Goal: Task Accomplishment & Management: Use online tool/utility

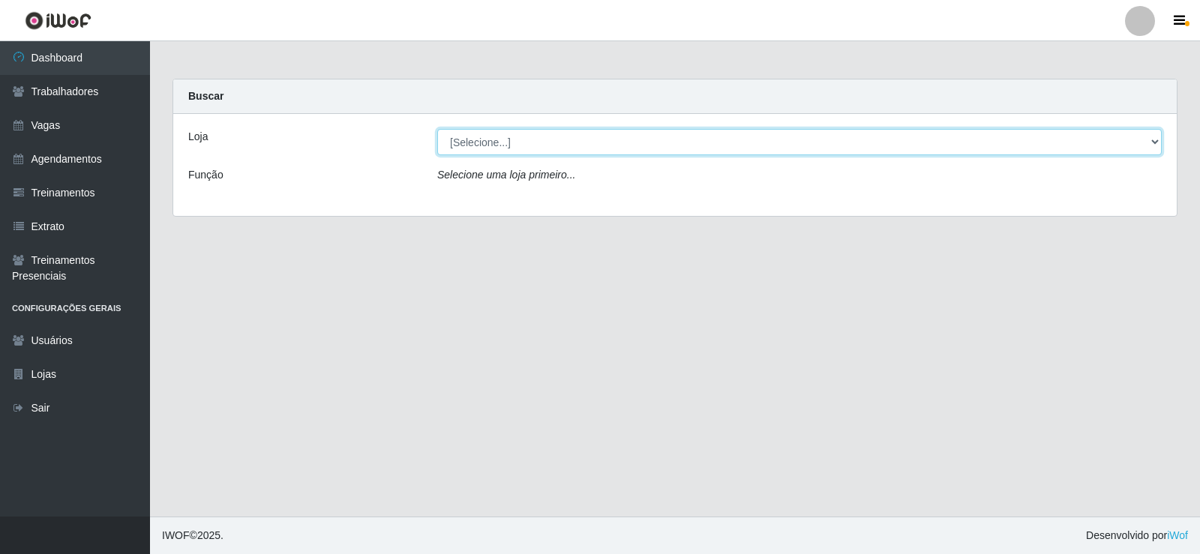
click at [1154, 144] on select "[Selecione...] Supermercado Manaira" at bounding box center [799, 142] width 725 height 26
select select "443"
click at [437, 129] on select "[Selecione...] Supermercado Manaira" at bounding box center [799, 142] width 725 height 26
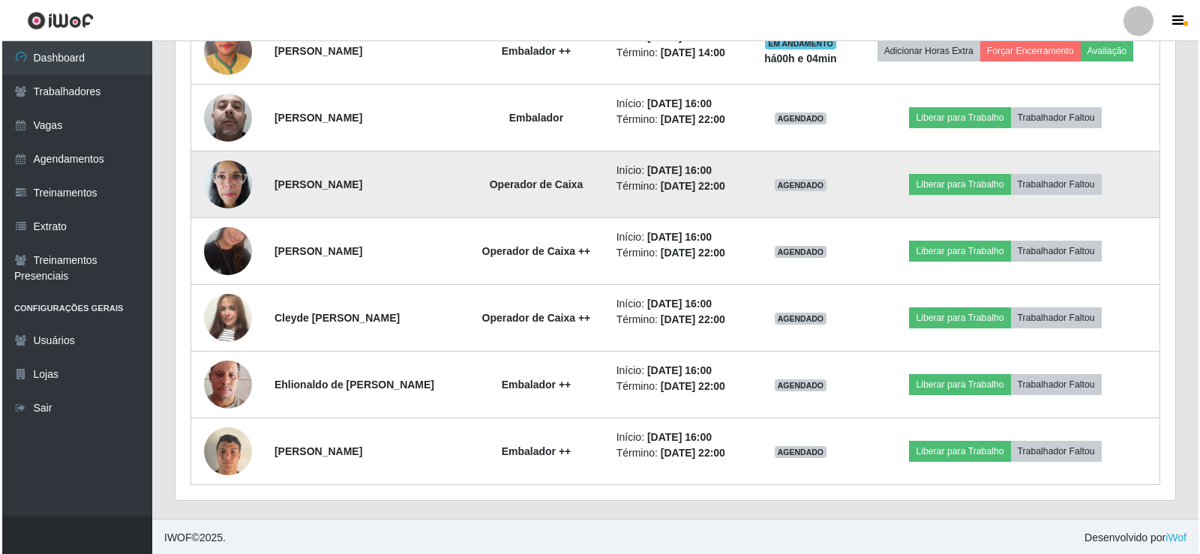
scroll to position [842, 0]
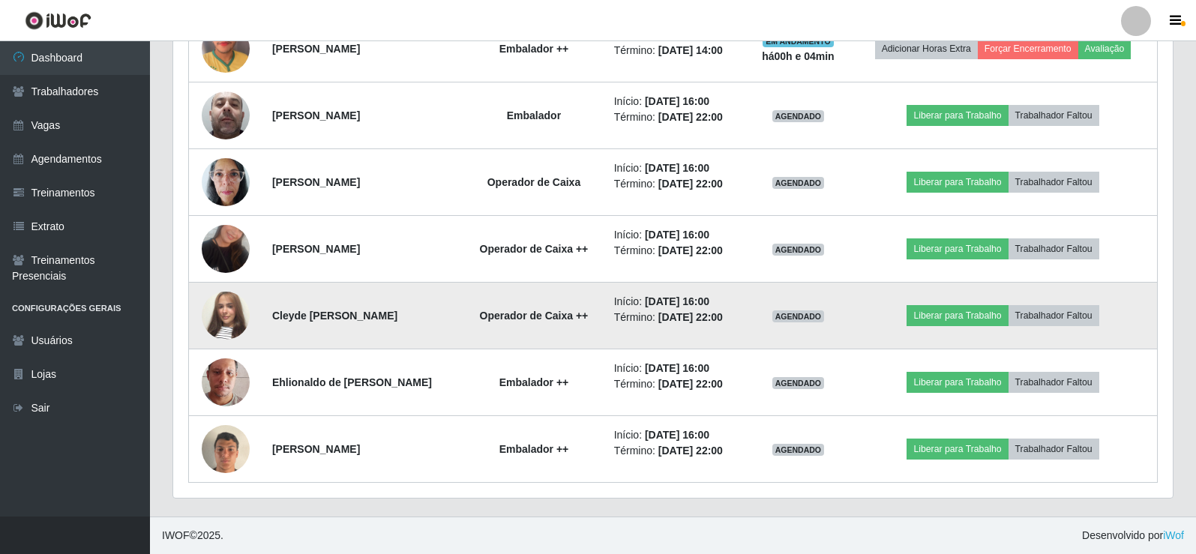
click at [232, 311] on img at bounding box center [226, 316] width 48 height 86
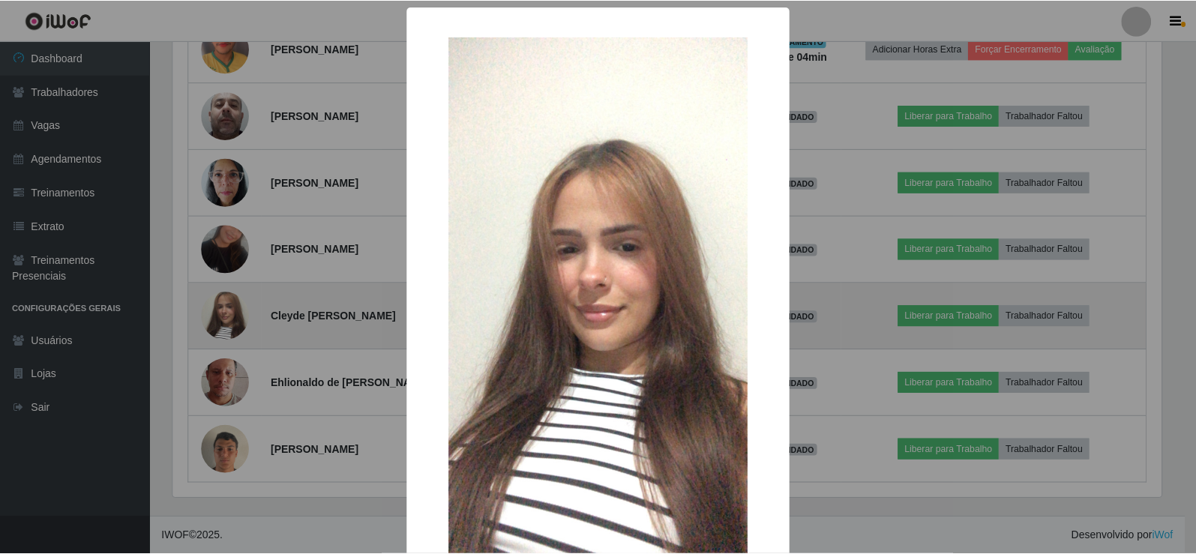
scroll to position [311, 992]
click at [232, 311] on div "× OK Cancel" at bounding box center [600, 277] width 1200 height 554
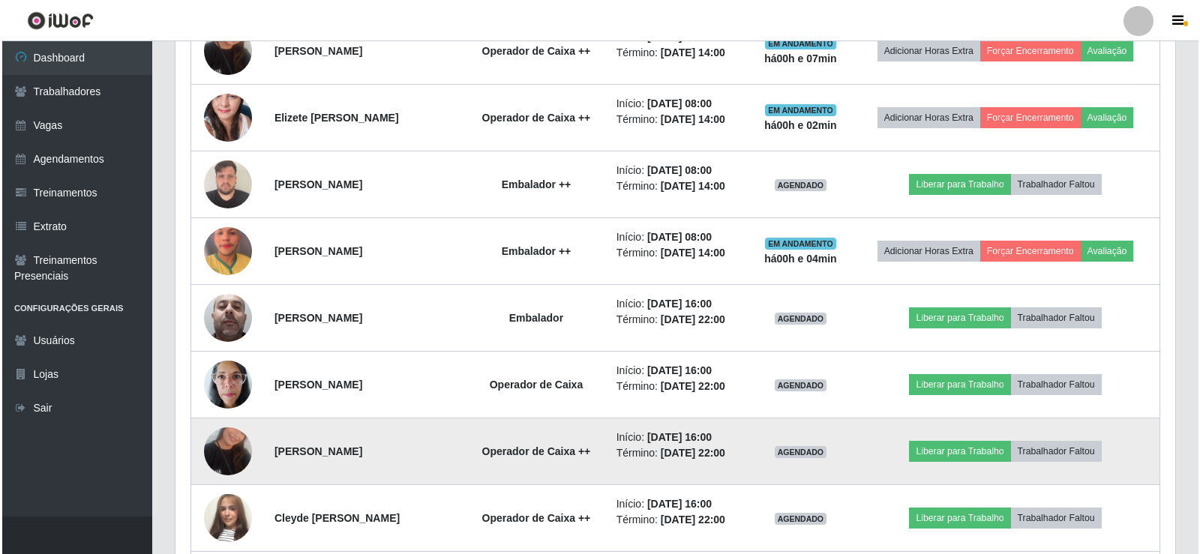
scroll to position [617, 0]
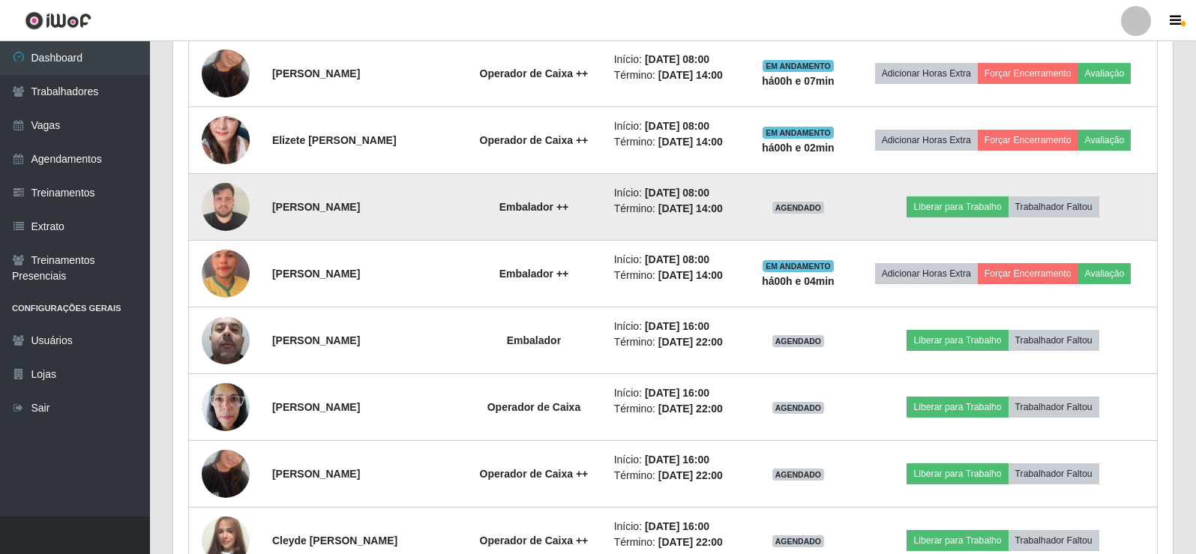
click at [239, 210] on img at bounding box center [226, 207] width 48 height 64
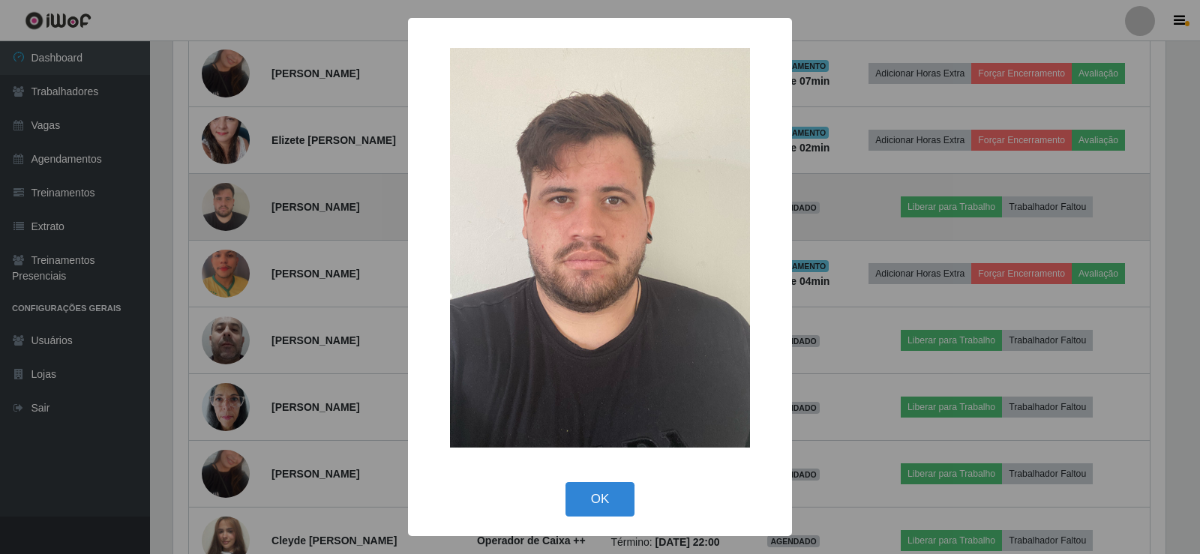
click at [239, 210] on div "× OK Cancel" at bounding box center [600, 277] width 1200 height 554
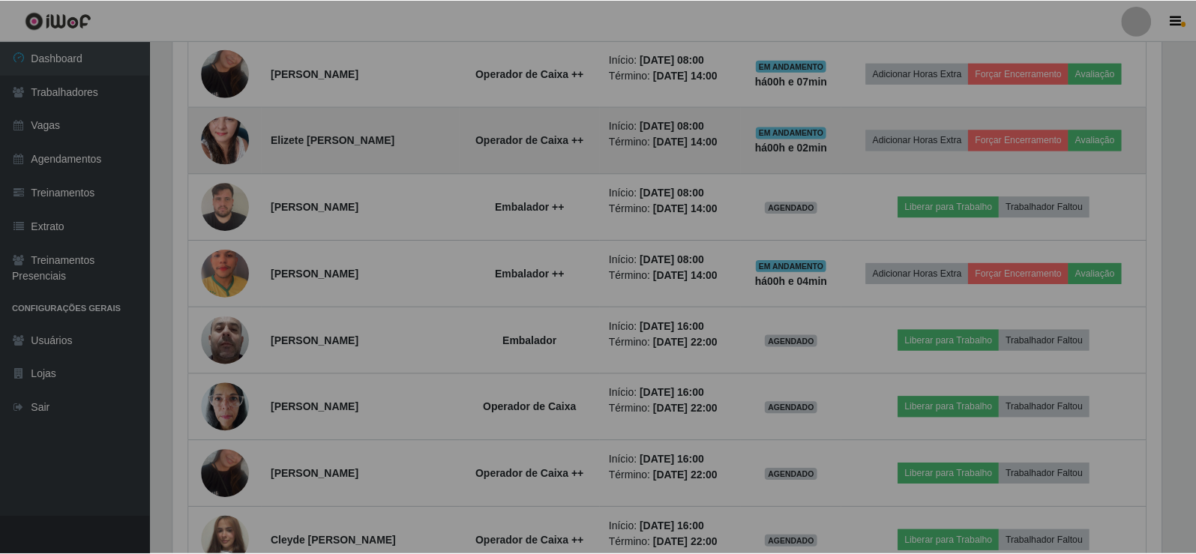
scroll to position [311, 1000]
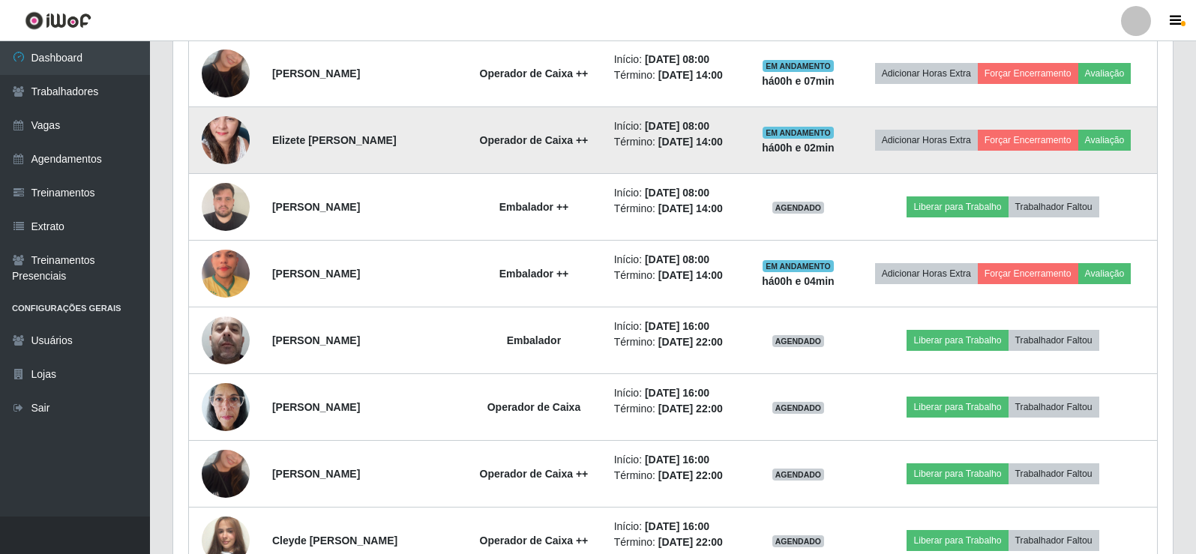
click at [220, 153] on img at bounding box center [226, 139] width 48 height 101
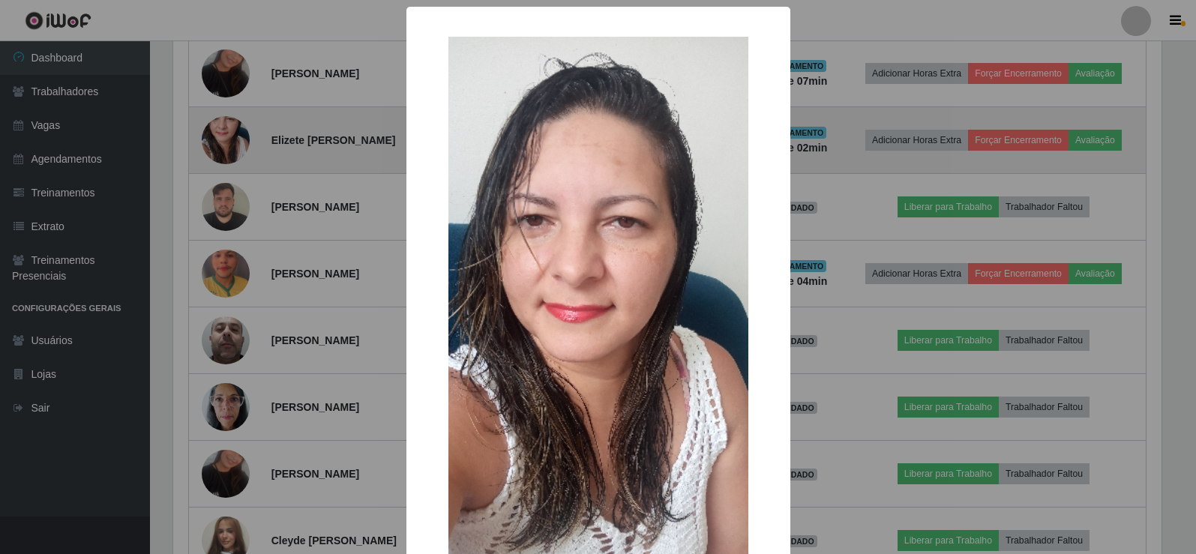
scroll to position [311, 992]
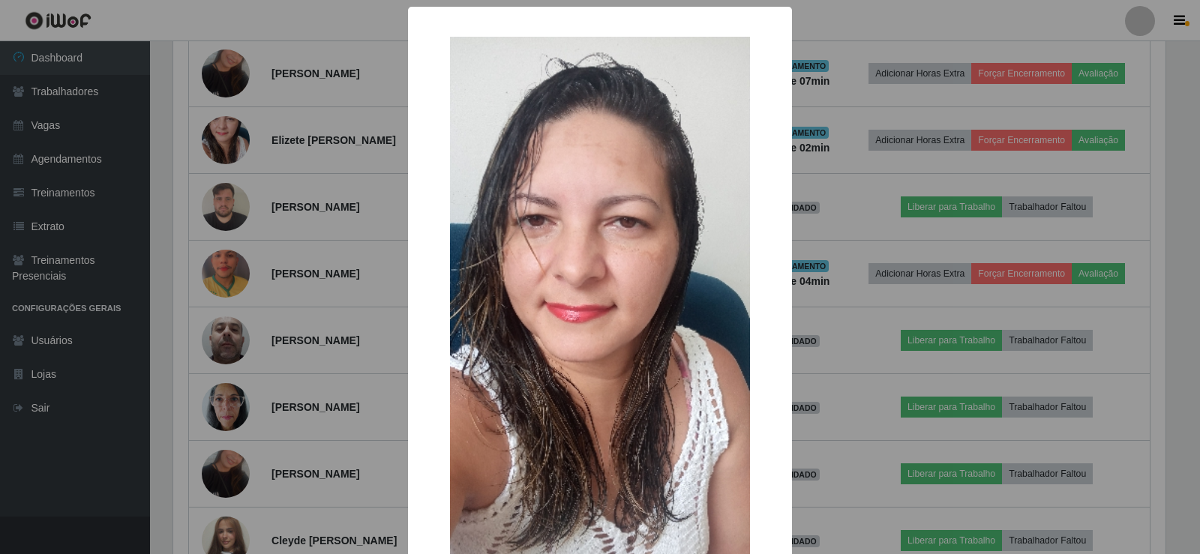
click at [220, 152] on div "× OK Cancel" at bounding box center [600, 277] width 1200 height 554
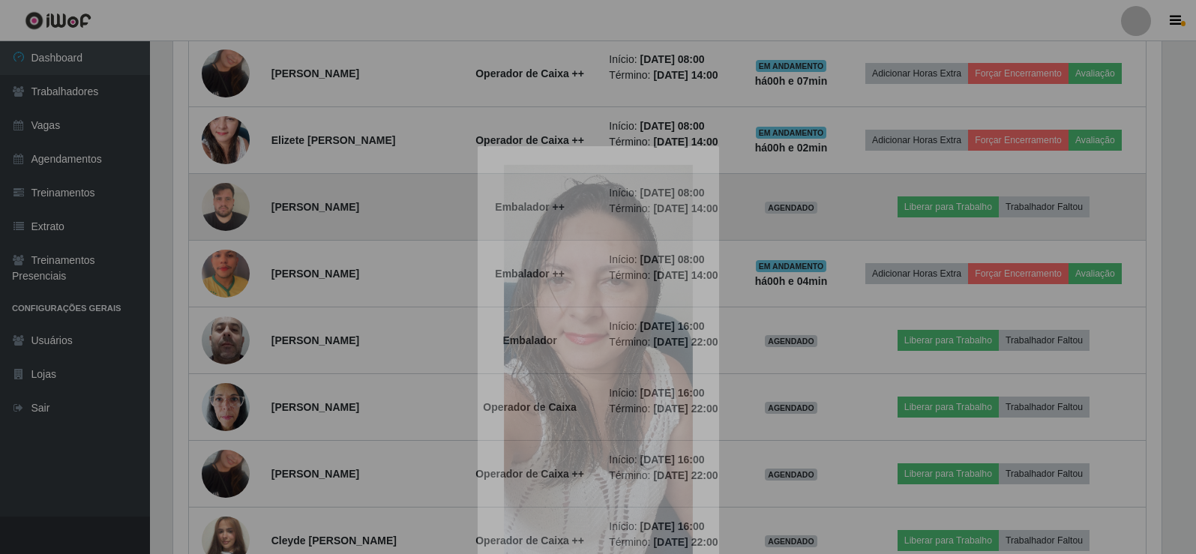
scroll to position [311, 1000]
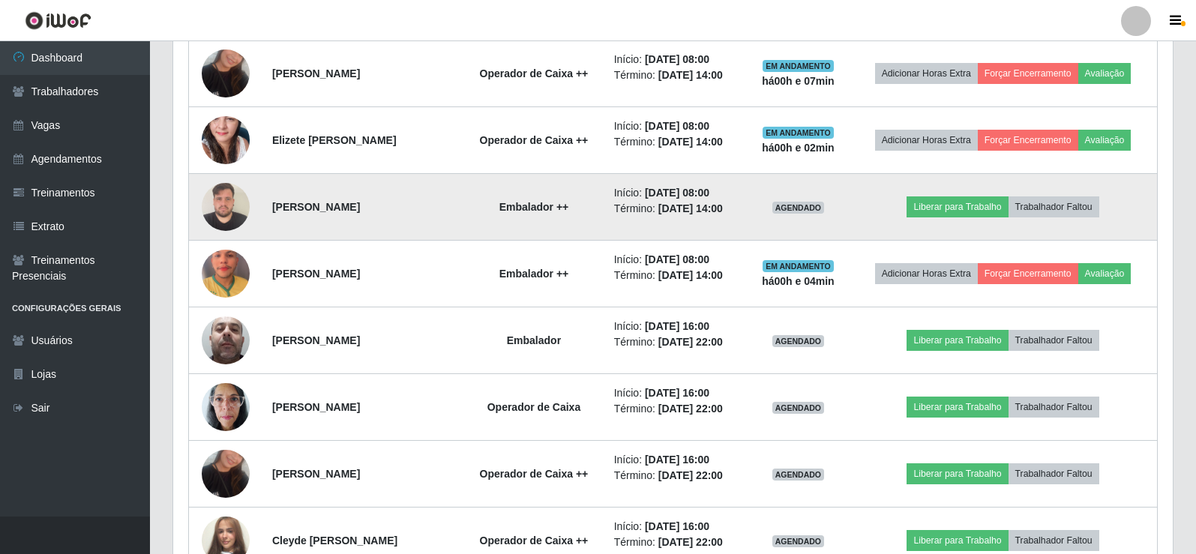
click at [228, 205] on img at bounding box center [226, 207] width 48 height 64
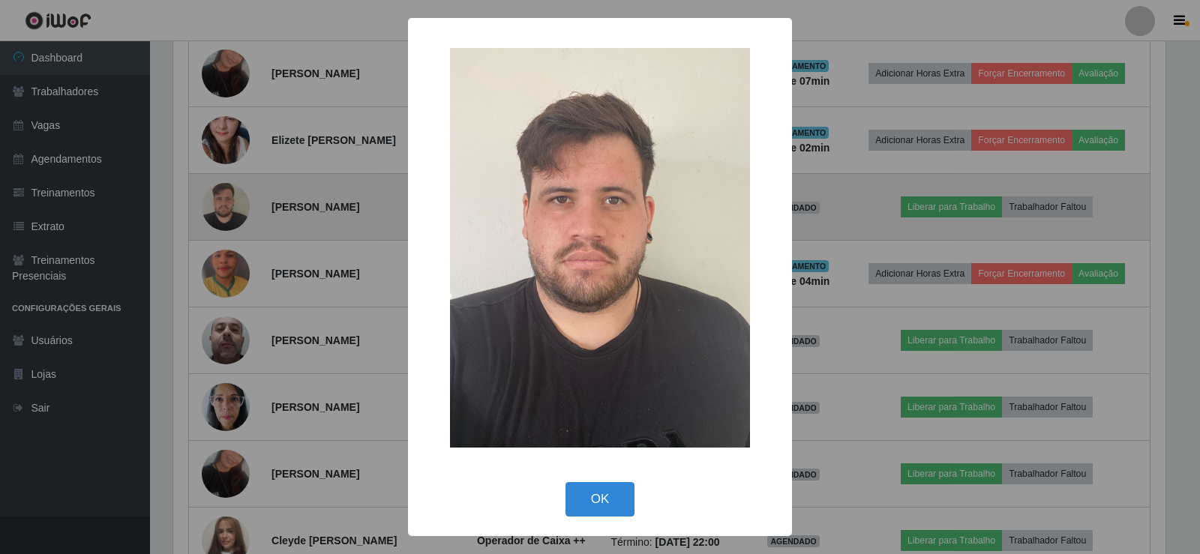
click at [228, 205] on div "× OK Cancel" at bounding box center [600, 277] width 1200 height 554
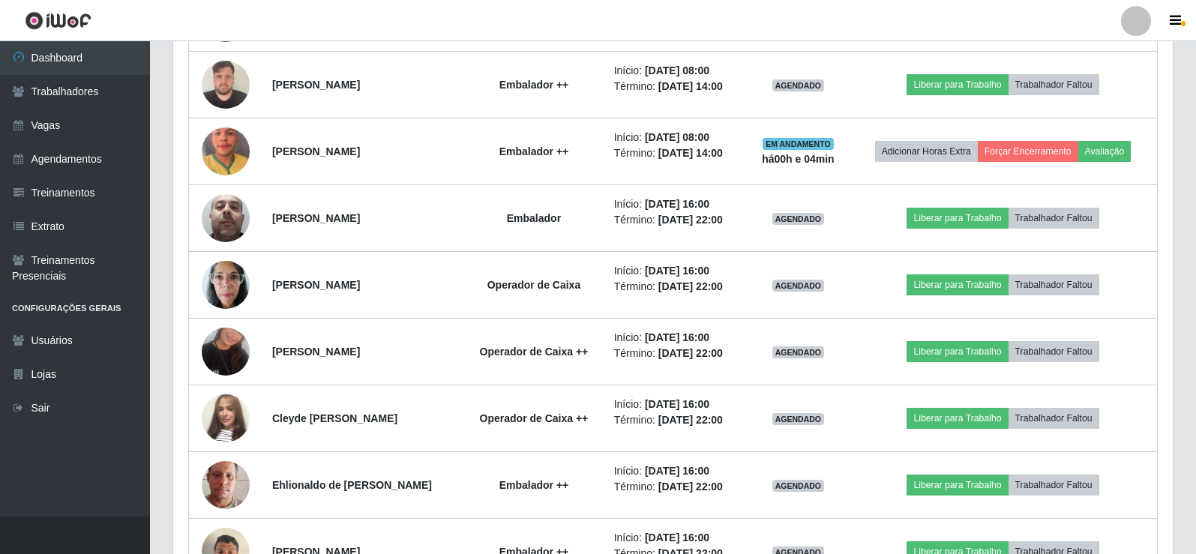
scroll to position [467, 0]
